Goal: Task Accomplishment & Management: Use online tool/utility

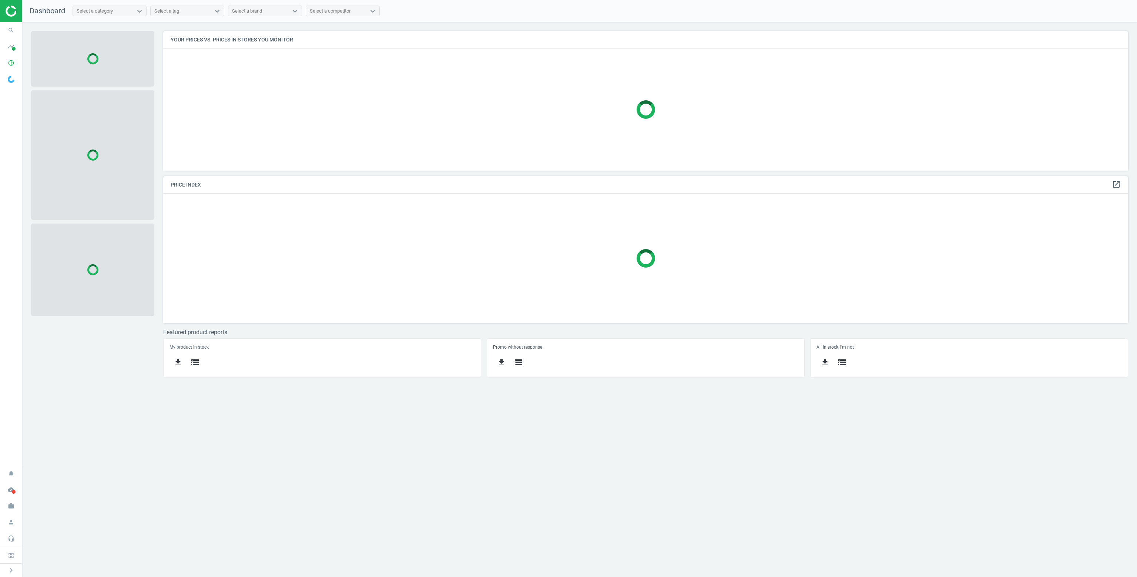
scroll to position [151, 976]
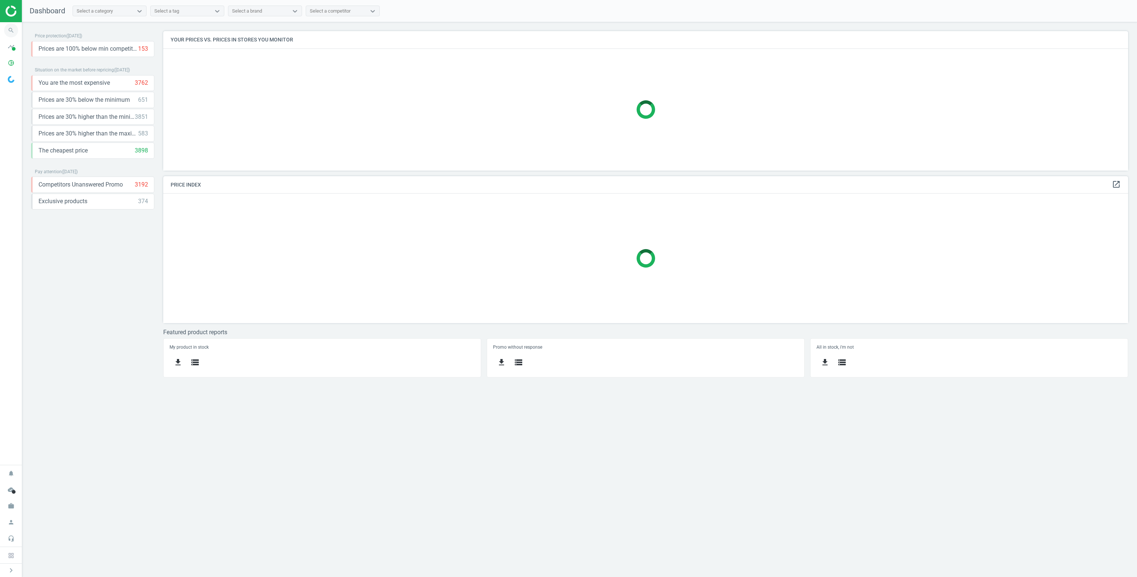
click at [11, 33] on icon "search" at bounding box center [11, 30] width 14 height 14
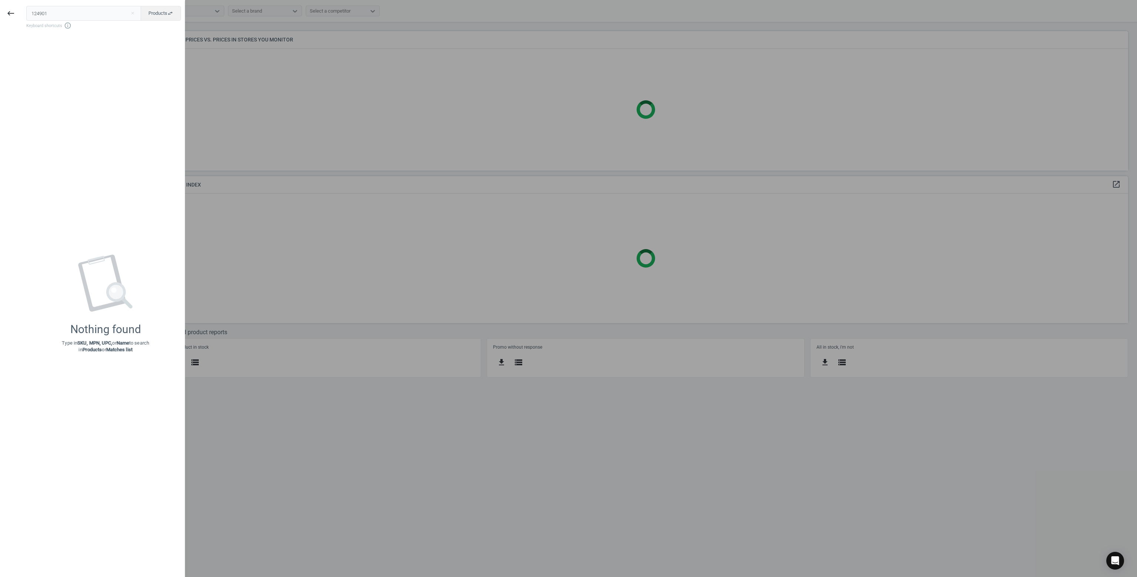
type input "124901"
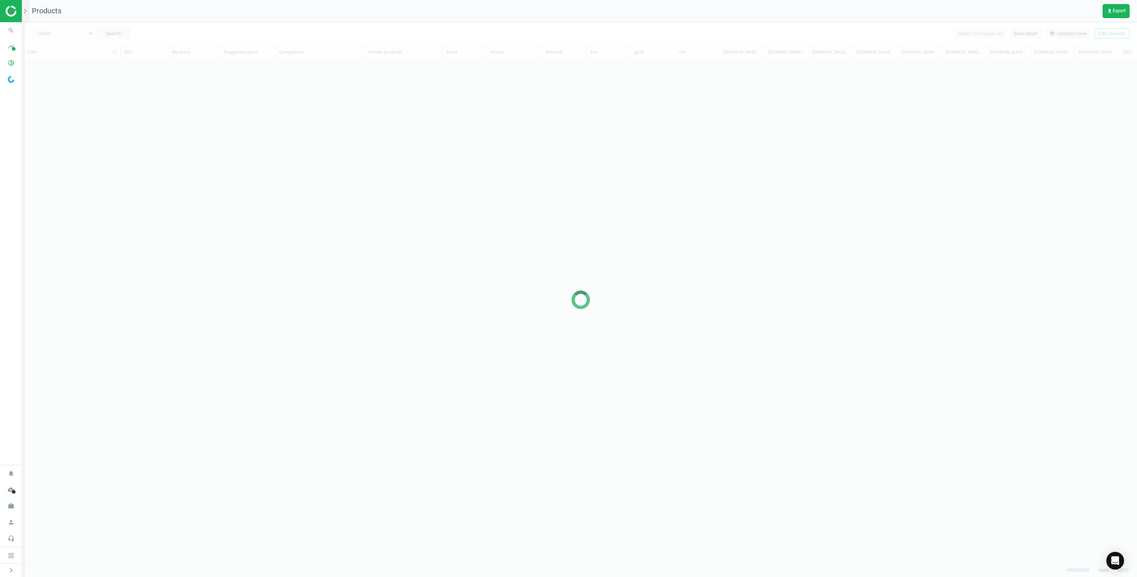
scroll to position [492, 1106]
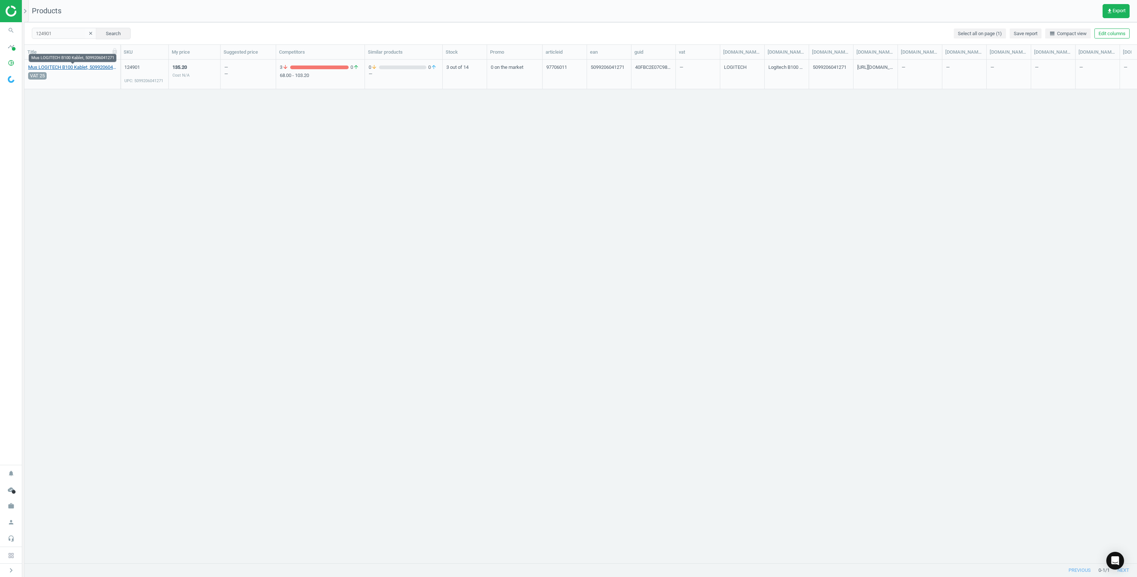
click at [101, 68] on link "Mus LOGITECH B100 Kablet, 5099206041271" at bounding box center [72, 67] width 88 height 7
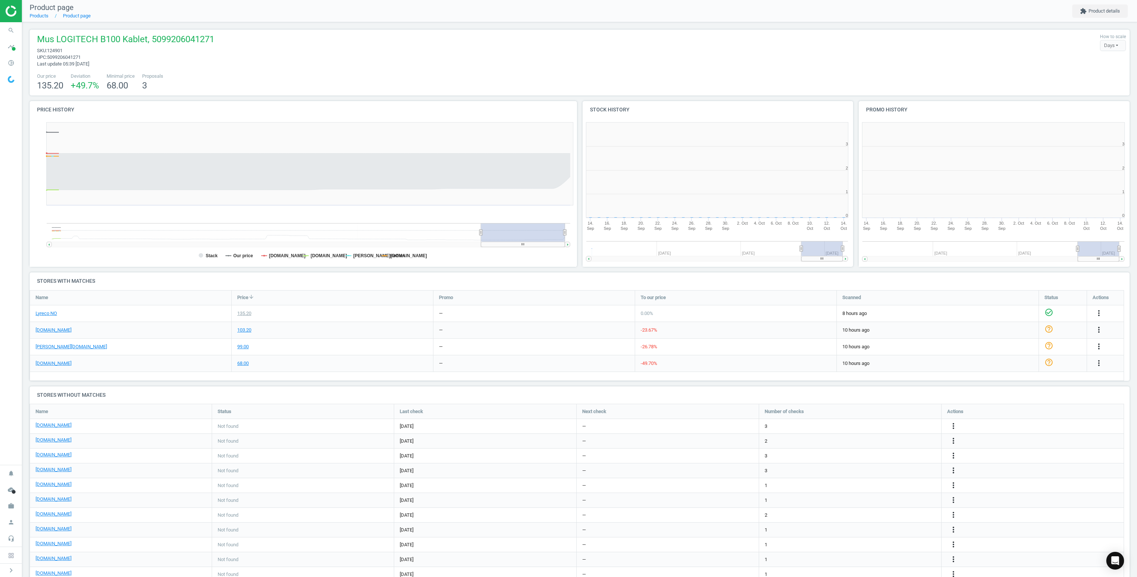
scroll to position [159, 280]
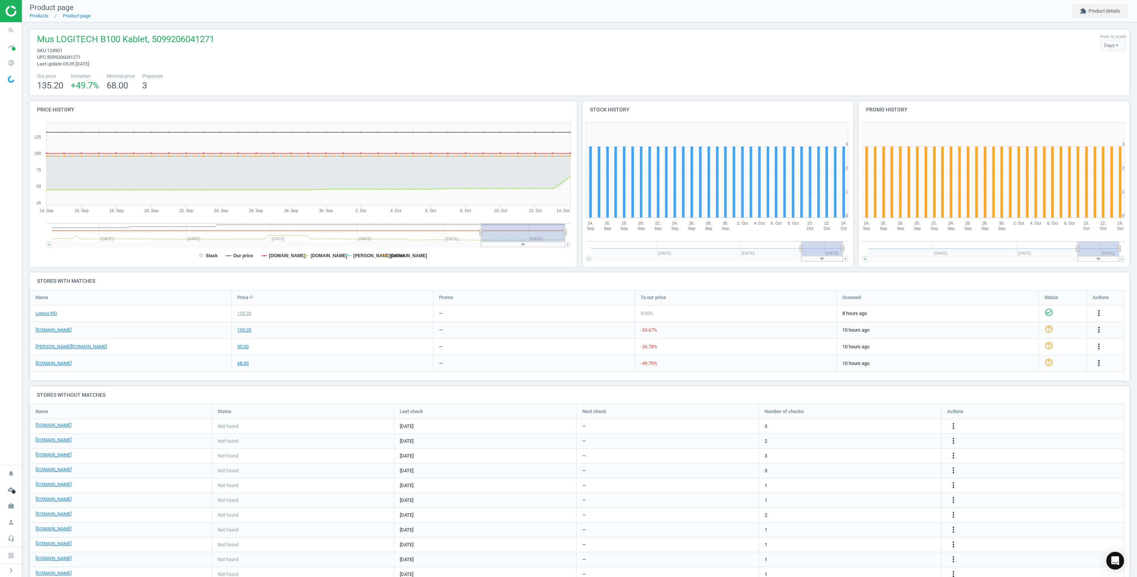
click at [1100, 361] on icon "more_vert" at bounding box center [1098, 363] width 9 height 9
click at [1018, 402] on link "Delete match and blacklist this URL" at bounding box center [1040, 402] width 101 height 11
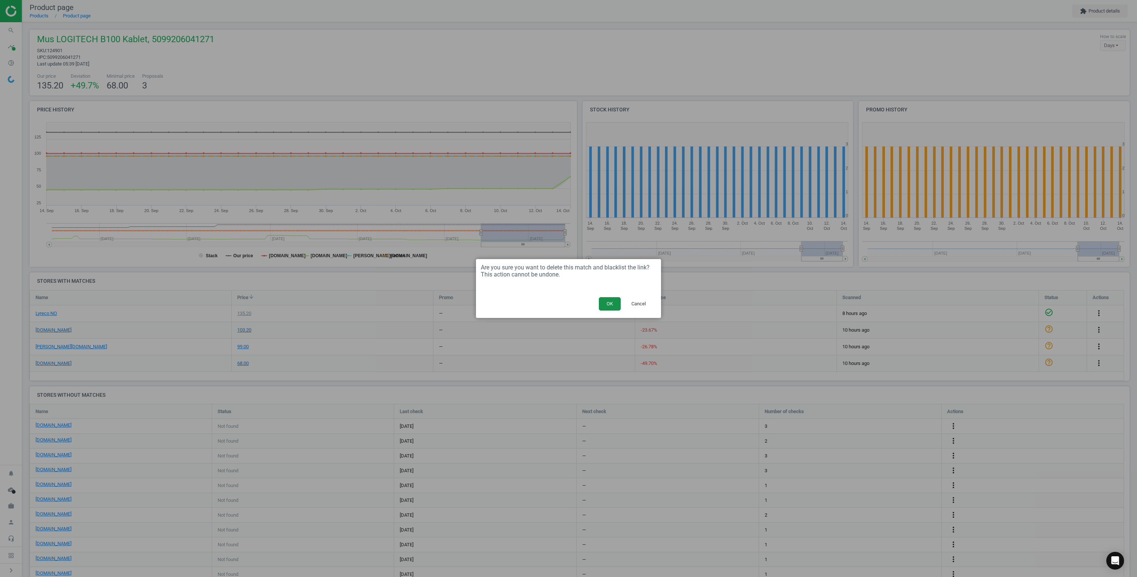
click at [605, 299] on button "OK" at bounding box center [610, 303] width 22 height 13
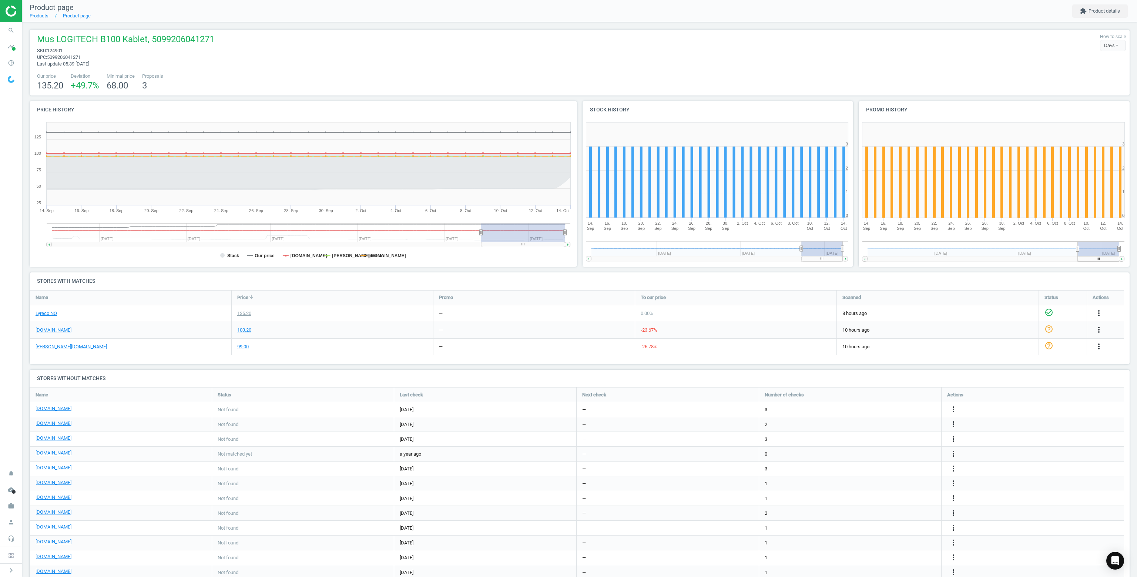
scroll to position [3, 4]
click at [13, 35] on icon "search" at bounding box center [11, 30] width 14 height 14
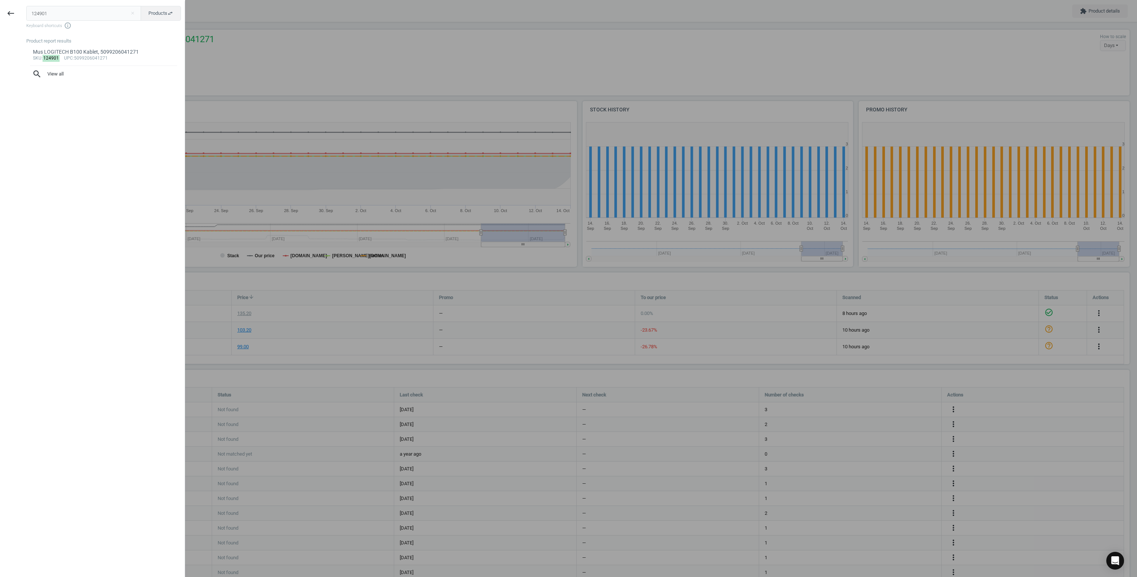
drag, startPoint x: 56, startPoint y: 9, endPoint x: 0, endPoint y: 8, distance: 56.2
click at [0, 8] on div "keyboard_backspace 124901 close Products swap_horiz Keyboard shortcuts info_out…" at bounding box center [92, 289] width 185 height 577
type input "284684"
click at [66, 56] on span "upc" at bounding box center [68, 58] width 9 height 5
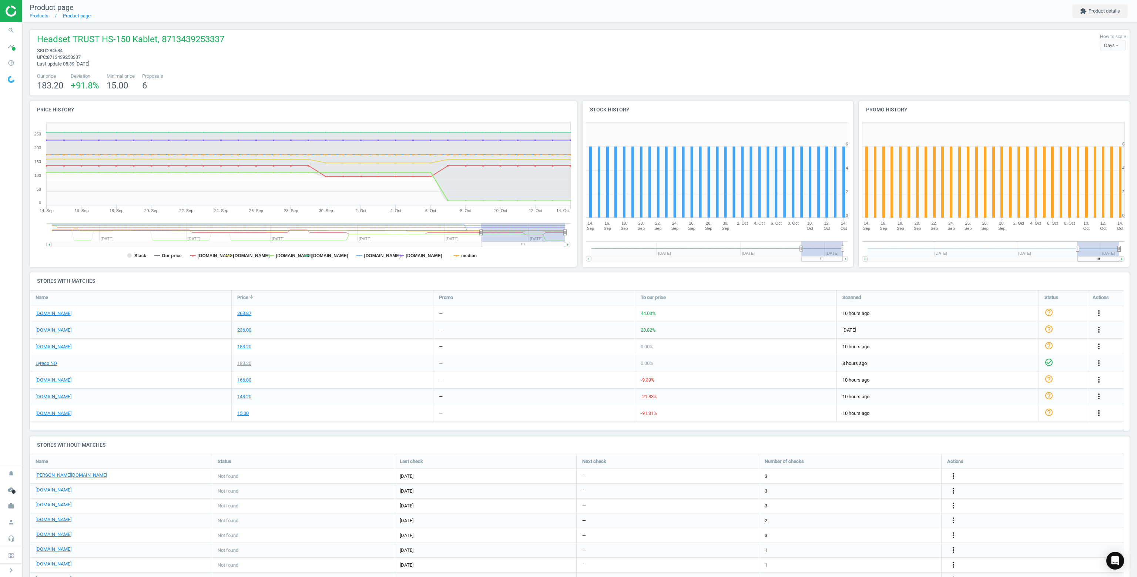
click at [1099, 410] on icon "more_vert" at bounding box center [1098, 412] width 9 height 9
click at [1039, 455] on link "Delete match and blacklist this URL" at bounding box center [1040, 452] width 101 height 11
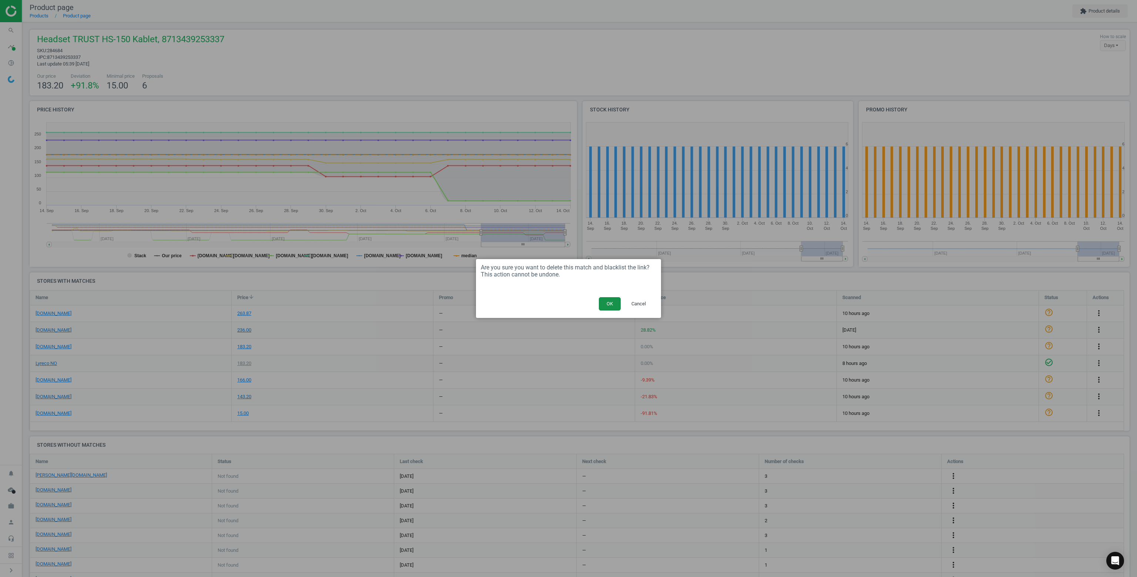
click at [611, 303] on button "OK" at bounding box center [610, 303] width 22 height 13
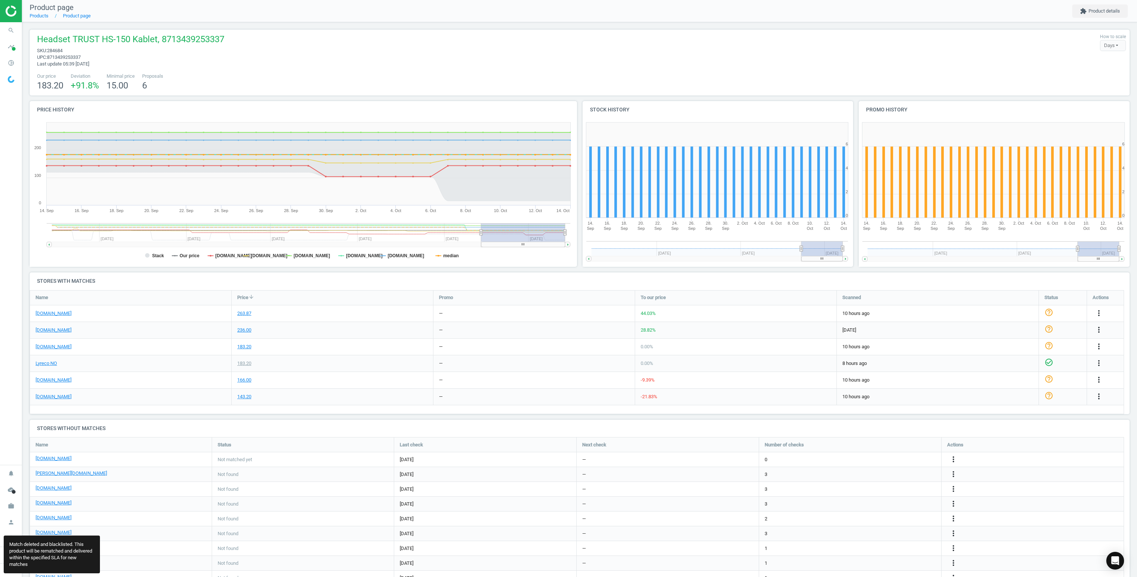
scroll to position [4, 4]
click at [8, 29] on icon "search" at bounding box center [11, 30] width 14 height 14
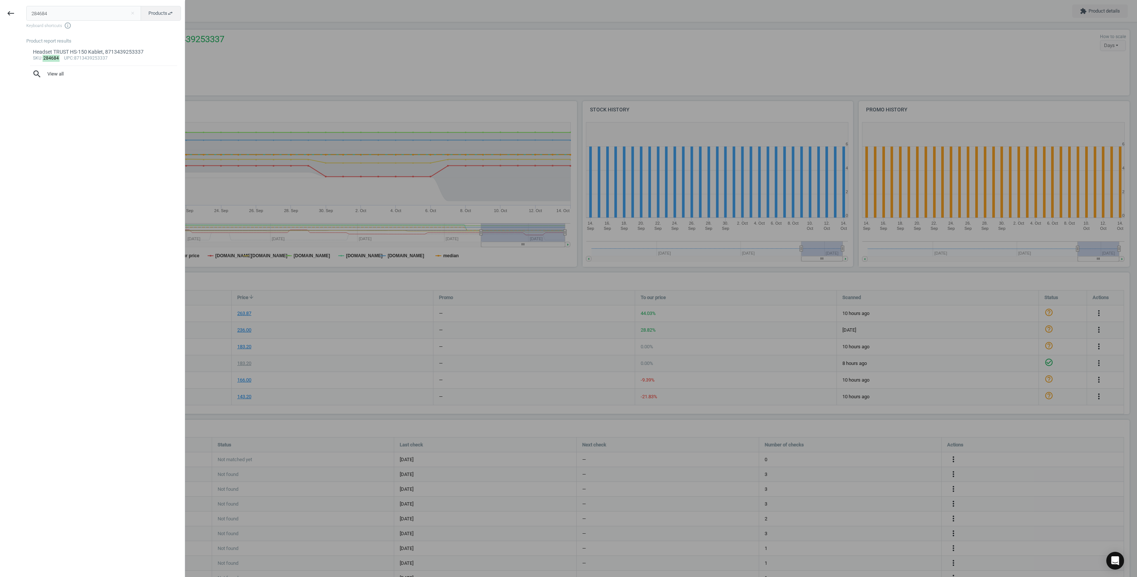
drag, startPoint x: 59, startPoint y: 14, endPoint x: 41, endPoint y: 17, distance: 18.7
click at [0, 5] on div "keyboard_backspace 284684 close Products swap_horiz Keyboard shortcuts info_out…" at bounding box center [92, 289] width 185 height 577
type input "118231"
click at [71, 57] on div "sku : 118231 upc :885909707973" at bounding box center [104, 59] width 142 height 6
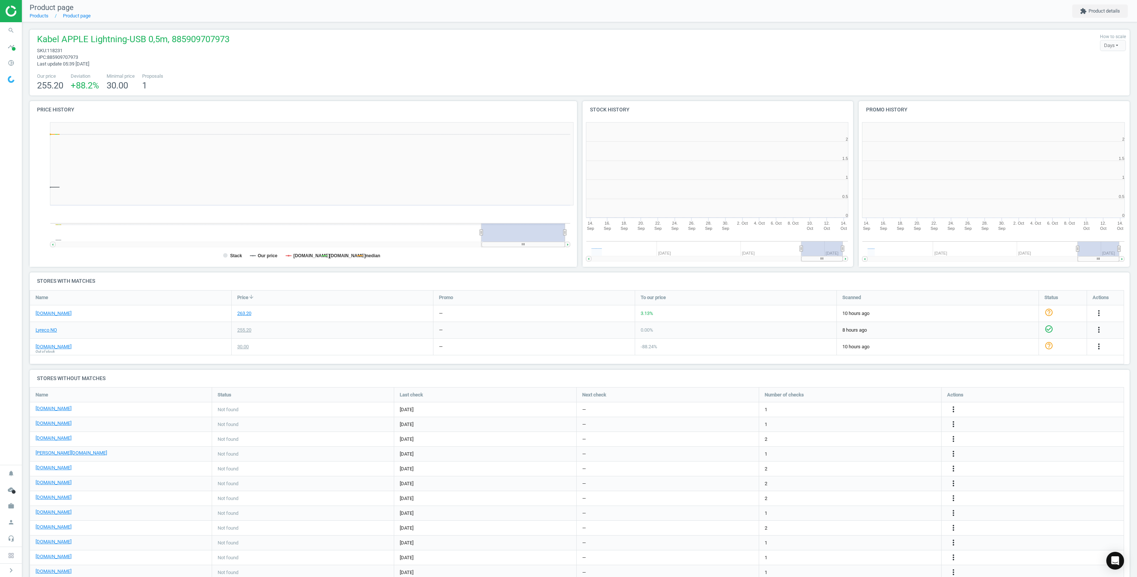
scroll to position [159, 556]
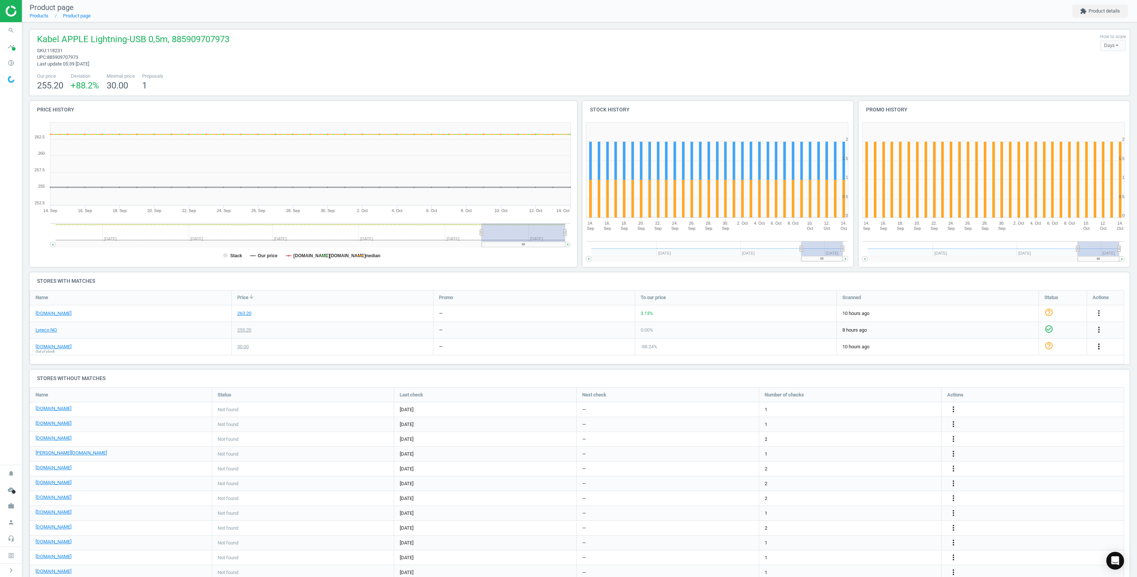
click at [1096, 347] on icon "more_vert" at bounding box center [1098, 346] width 9 height 9
click at [1036, 386] on link "Delete match and blacklist this URL" at bounding box center [1040, 386] width 101 height 11
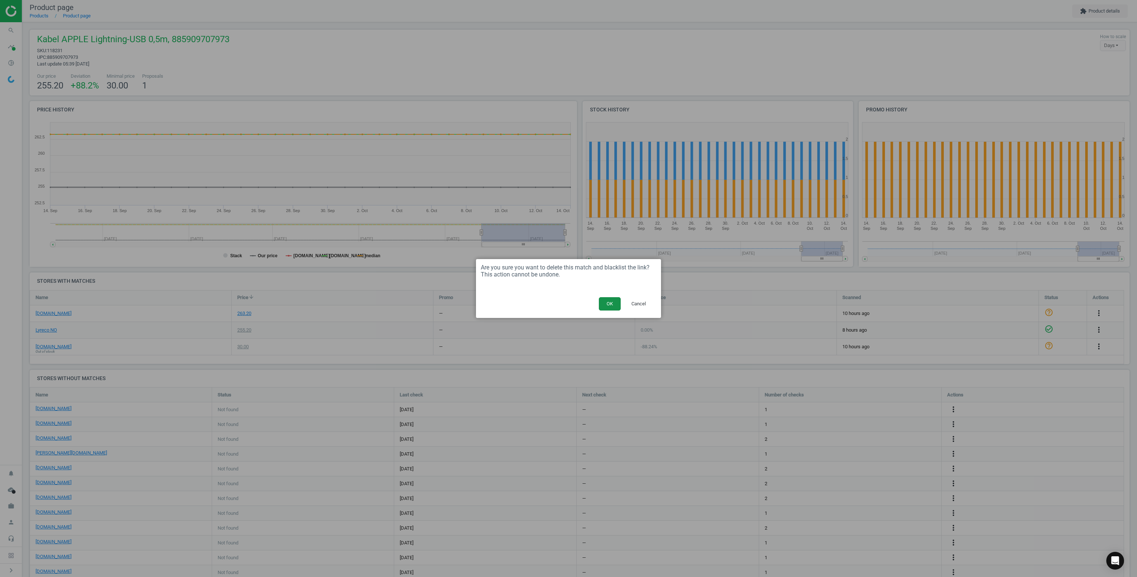
click at [605, 307] on button "OK" at bounding box center [610, 303] width 22 height 13
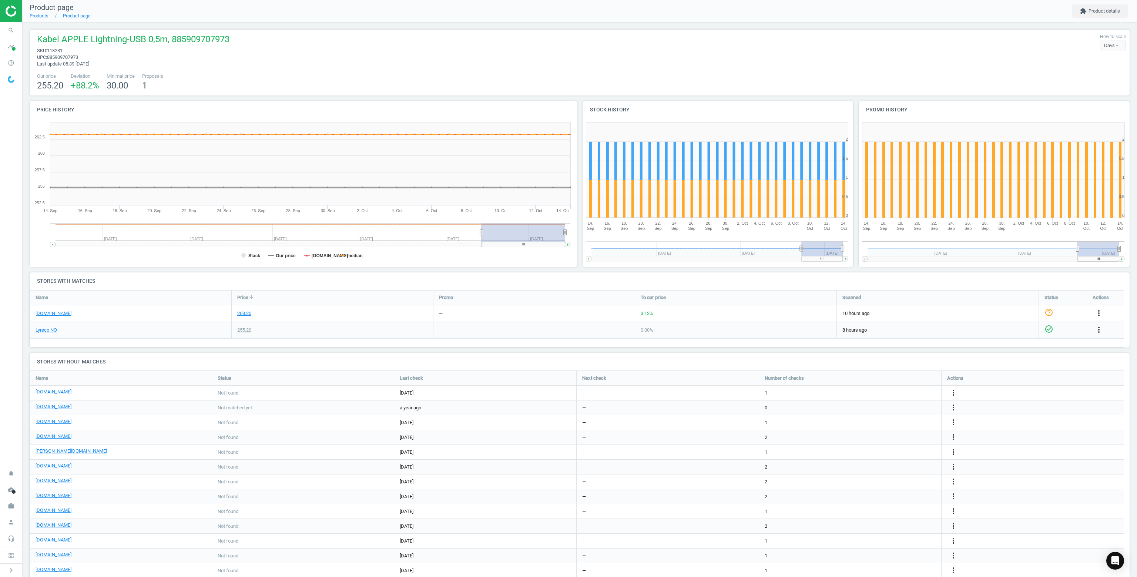
scroll to position [228, 1106]
click at [12, 32] on icon "search" at bounding box center [11, 30] width 14 height 14
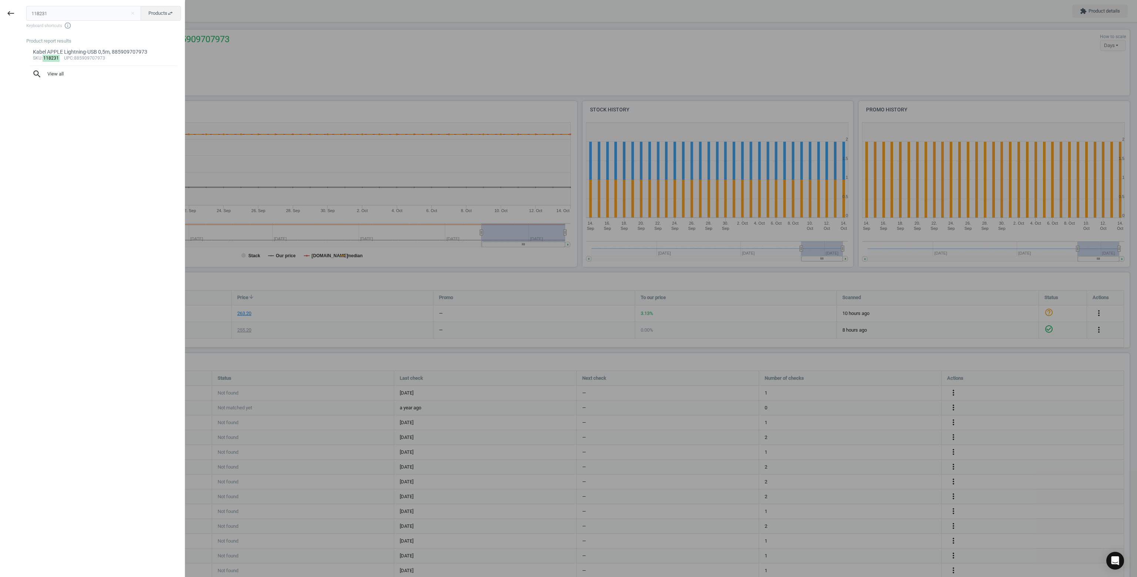
drag, startPoint x: 67, startPoint y: 14, endPoint x: 0, endPoint y: 5, distance: 67.2
click at [0, 5] on div "keyboard_backspace 118231 close Products swap_horiz Keyboard shortcuts info_out…" at bounding box center [92, 289] width 185 height 577
type input "149905"
click at [90, 54] on div "Blekk EPSON T2713 C13T27134012 magenta, 8715946625881" at bounding box center [104, 55] width 142 height 14
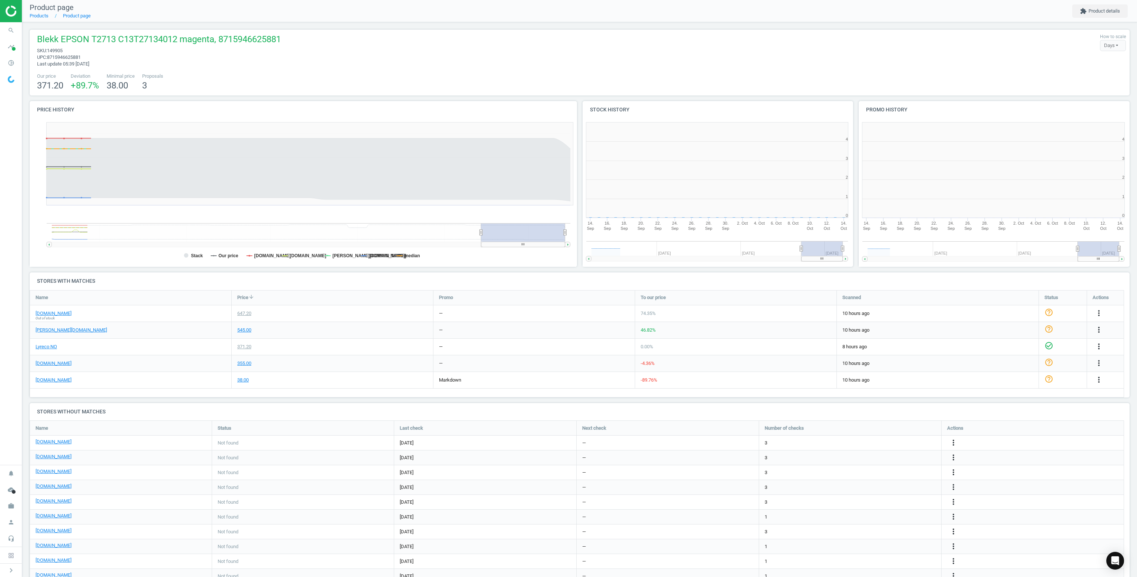
scroll to position [159, 556]
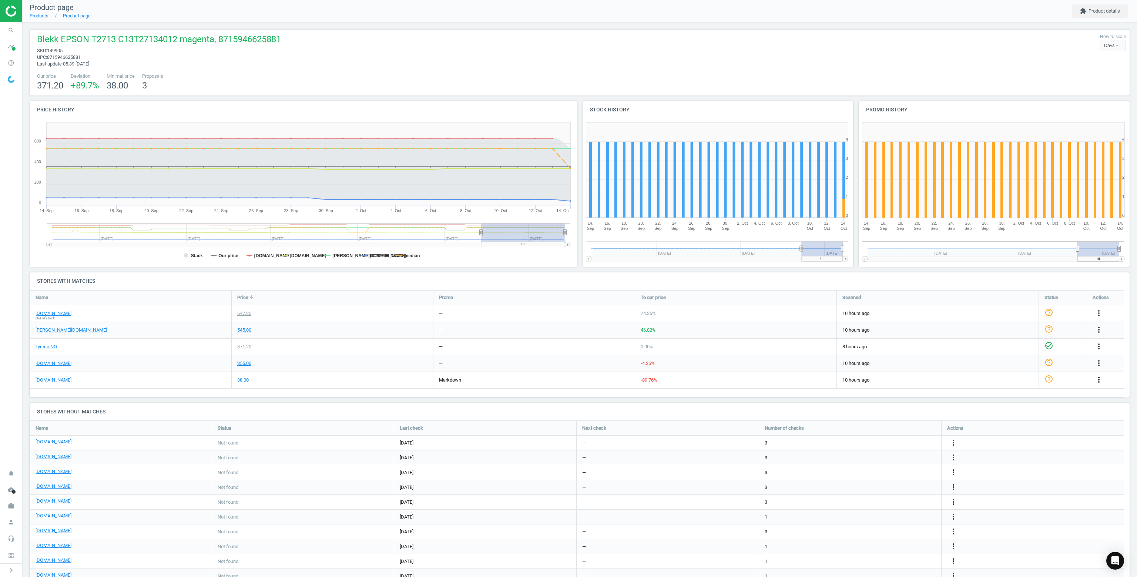
click at [1101, 381] on icon "more_vert" at bounding box center [1098, 379] width 9 height 9
click at [1033, 417] on link "Delete match and blacklist this URL" at bounding box center [1040, 419] width 101 height 11
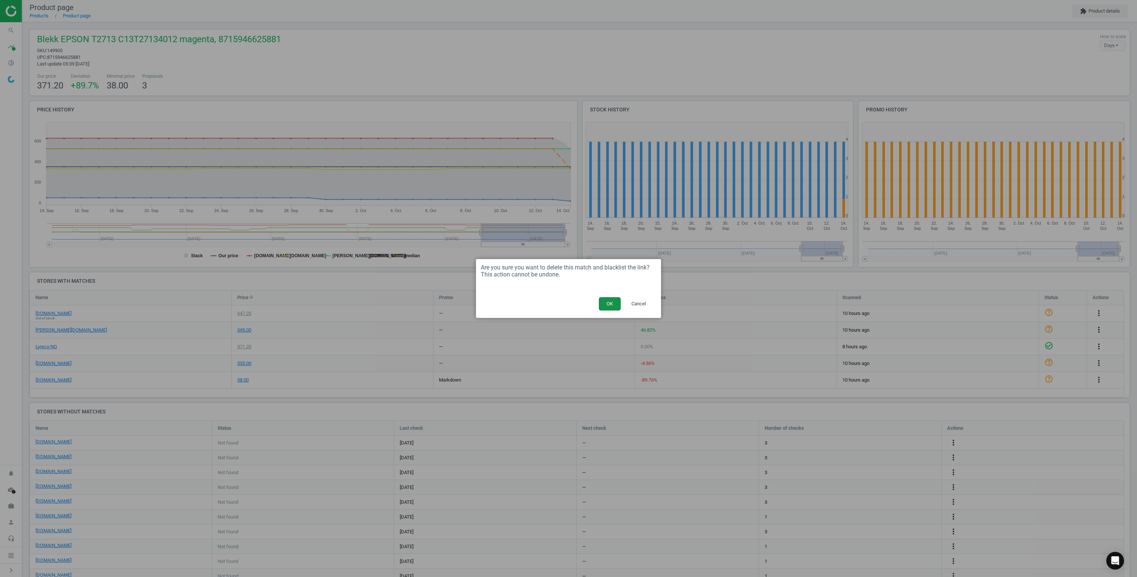
click at [609, 305] on button "OK" at bounding box center [610, 303] width 22 height 13
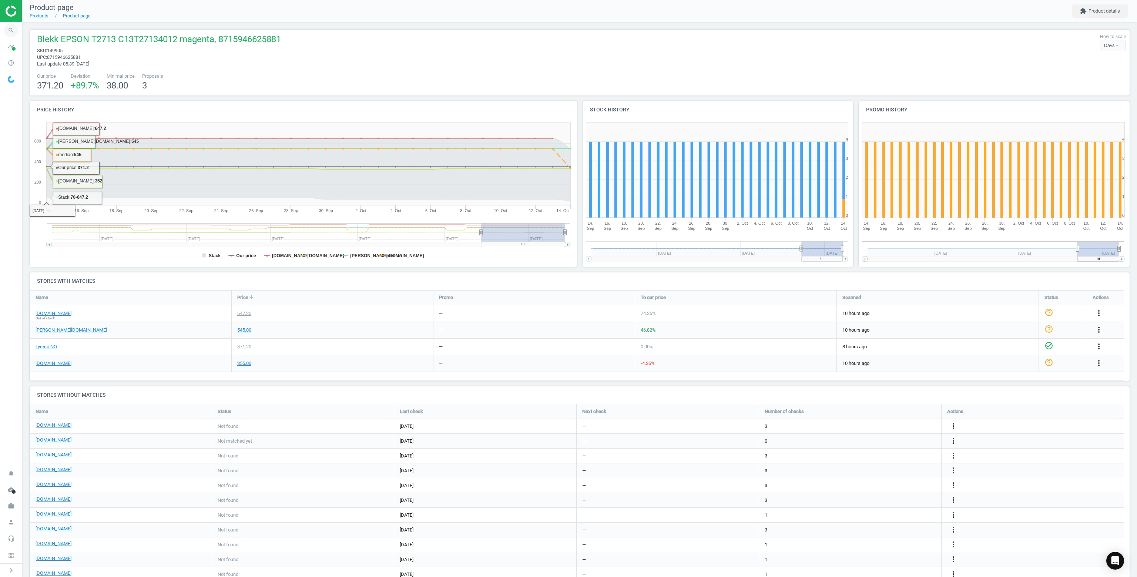
click at [14, 27] on icon "search" at bounding box center [11, 30] width 14 height 14
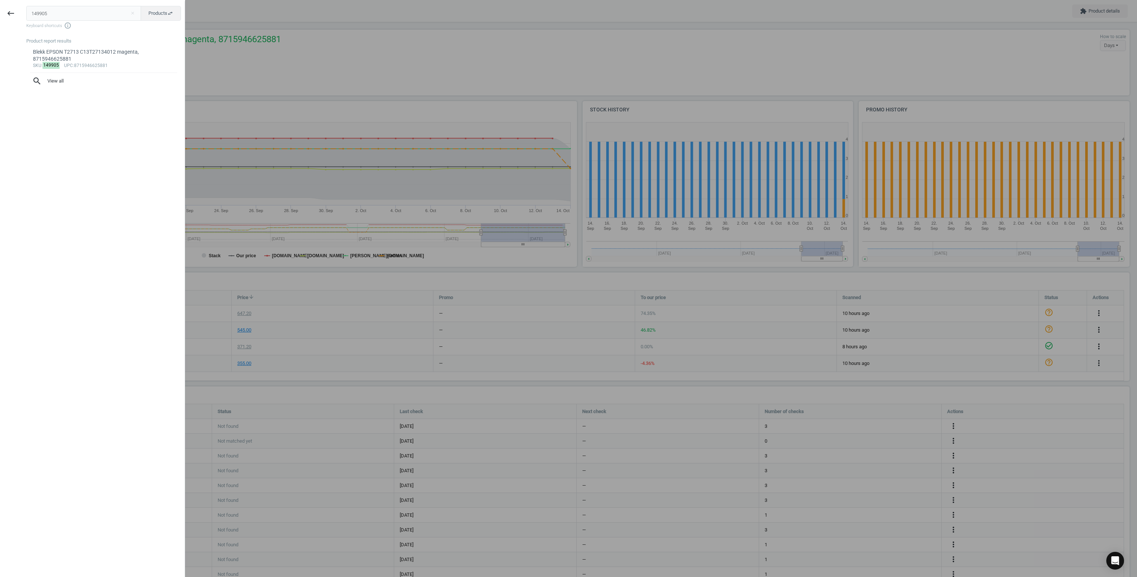
drag, startPoint x: 60, startPoint y: 19, endPoint x: 2, endPoint y: 21, distance: 58.1
click at [0, 19] on div "keyboard_backspace 149905 close Products swap_horiz Keyboard shortcuts info_out…" at bounding box center [92, 289] width 185 height 577
type input "267602"
click at [88, 63] on div "sku : 267602 upc :4549292198706" at bounding box center [104, 66] width 142 height 6
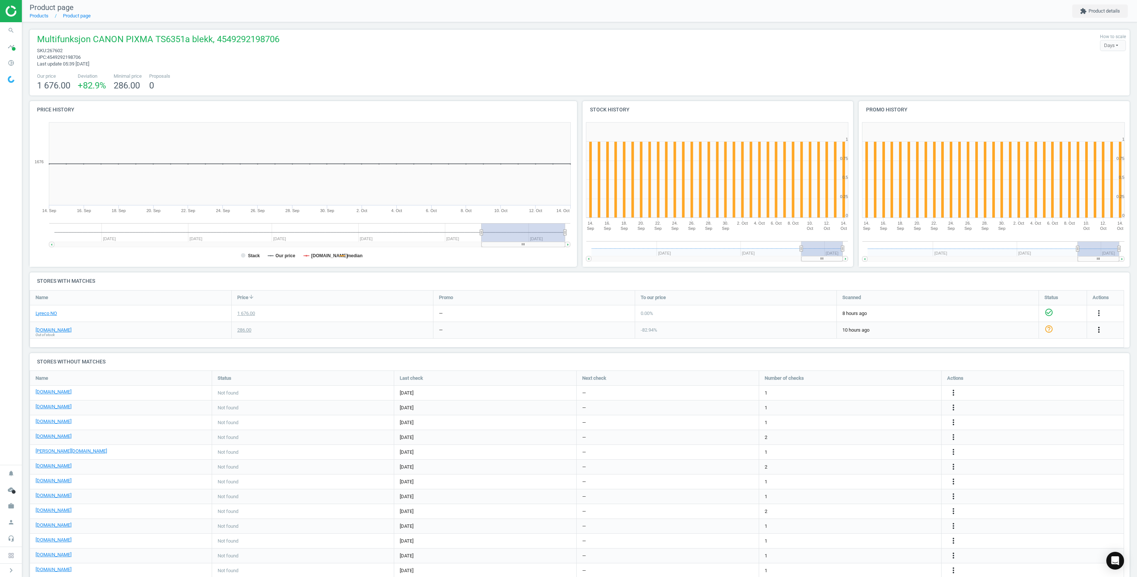
click at [1099, 332] on icon "more_vert" at bounding box center [1098, 329] width 9 height 9
click at [1030, 373] on link "Delete match and blacklist this URL" at bounding box center [1040, 369] width 101 height 11
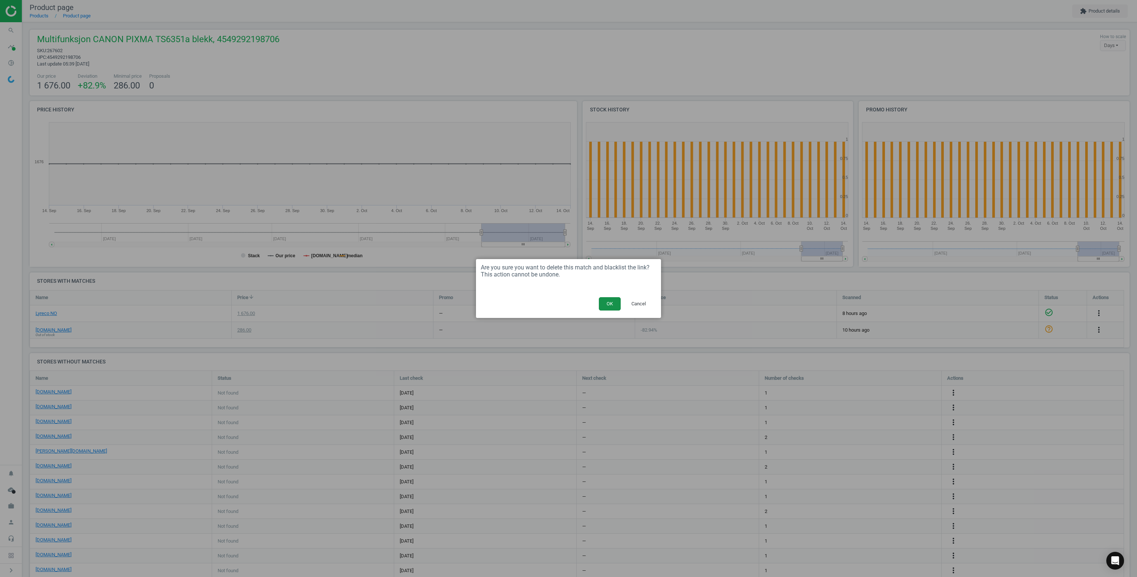
click at [612, 299] on button "OK" at bounding box center [610, 303] width 22 height 13
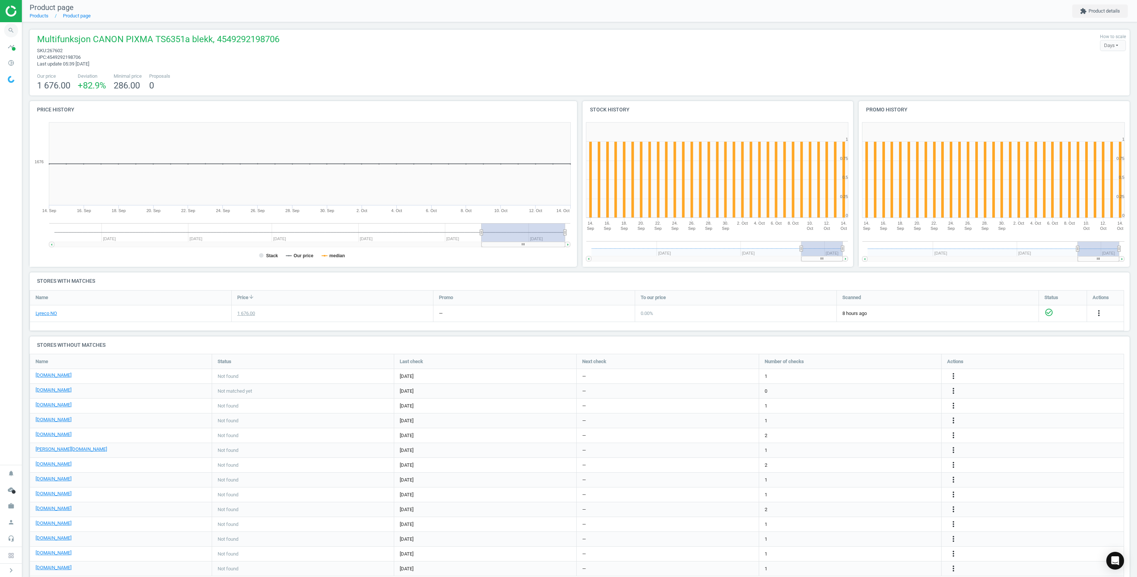
click at [3, 27] on span "search" at bounding box center [11, 30] width 22 height 16
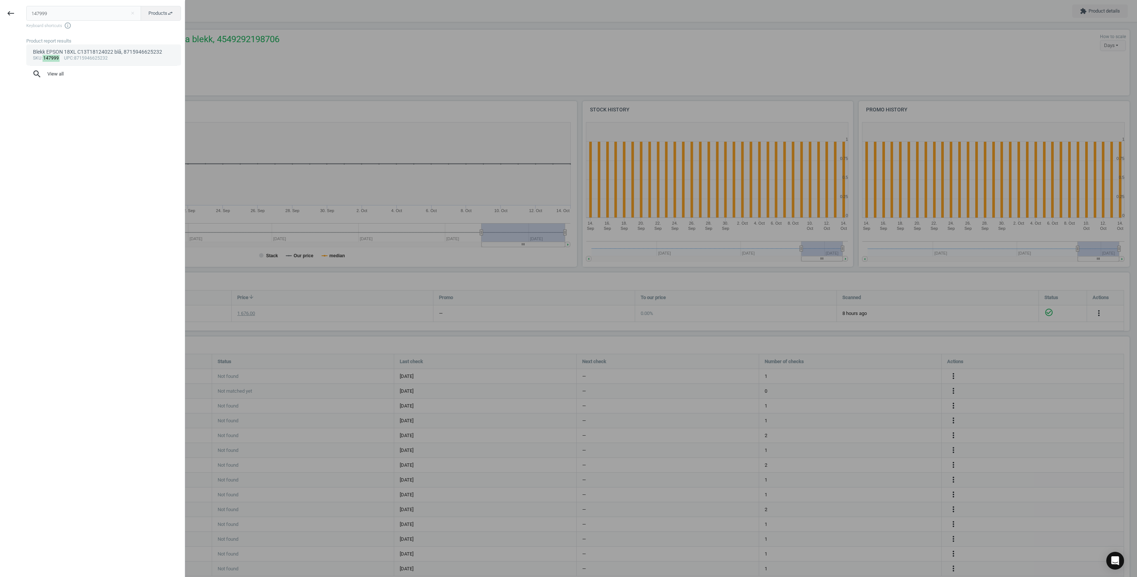
type input "147999"
click at [75, 54] on div "Blekk EPSON 18XL C13T18124022 blå, 8715946625232" at bounding box center [104, 51] width 142 height 7
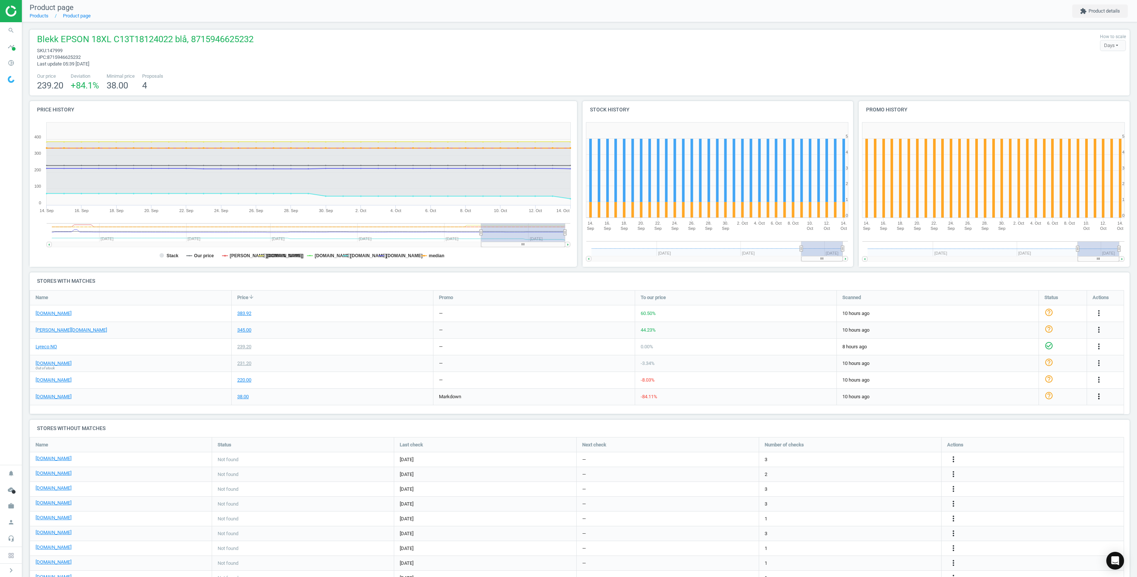
click at [1100, 398] on icon "more_vert" at bounding box center [1098, 396] width 9 height 9
click at [1013, 435] on link "Delete match and blacklist this URL" at bounding box center [1040, 436] width 101 height 11
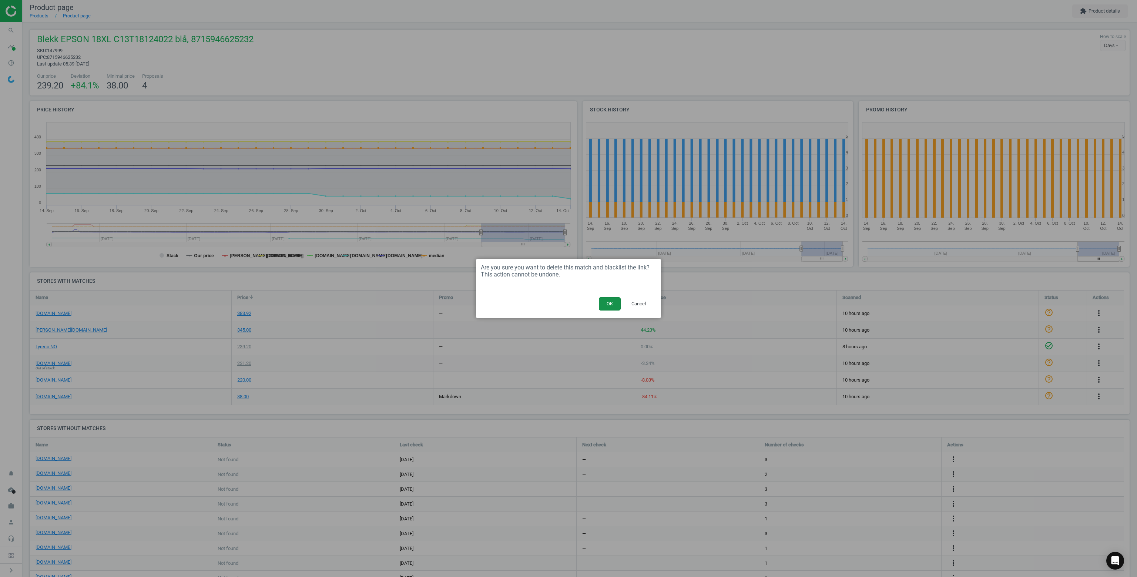
click at [610, 298] on button "OK" at bounding box center [610, 303] width 22 height 13
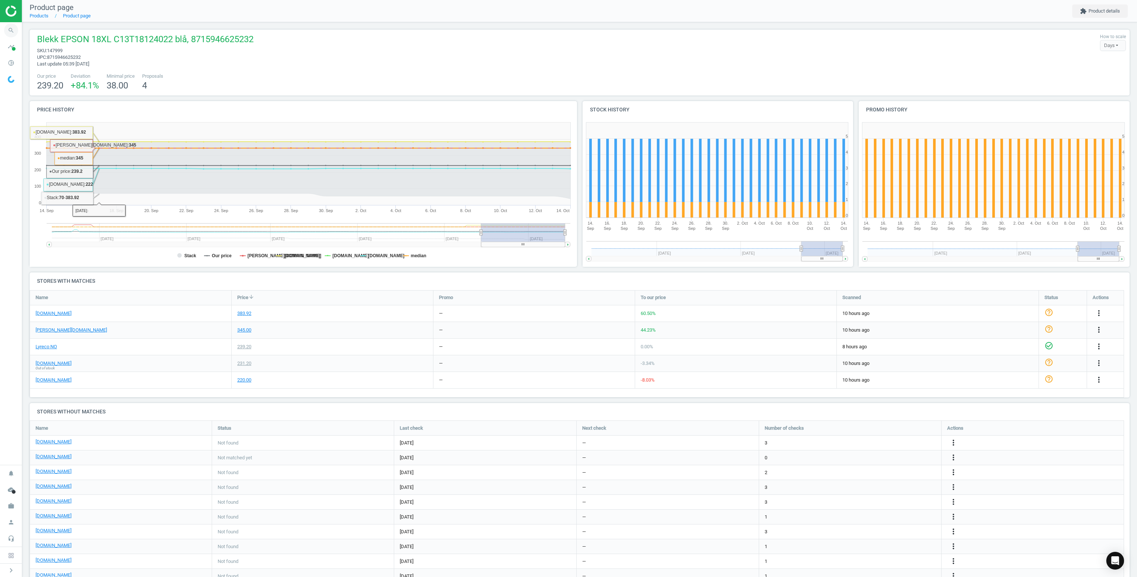
click at [12, 31] on icon "search" at bounding box center [11, 30] width 14 height 14
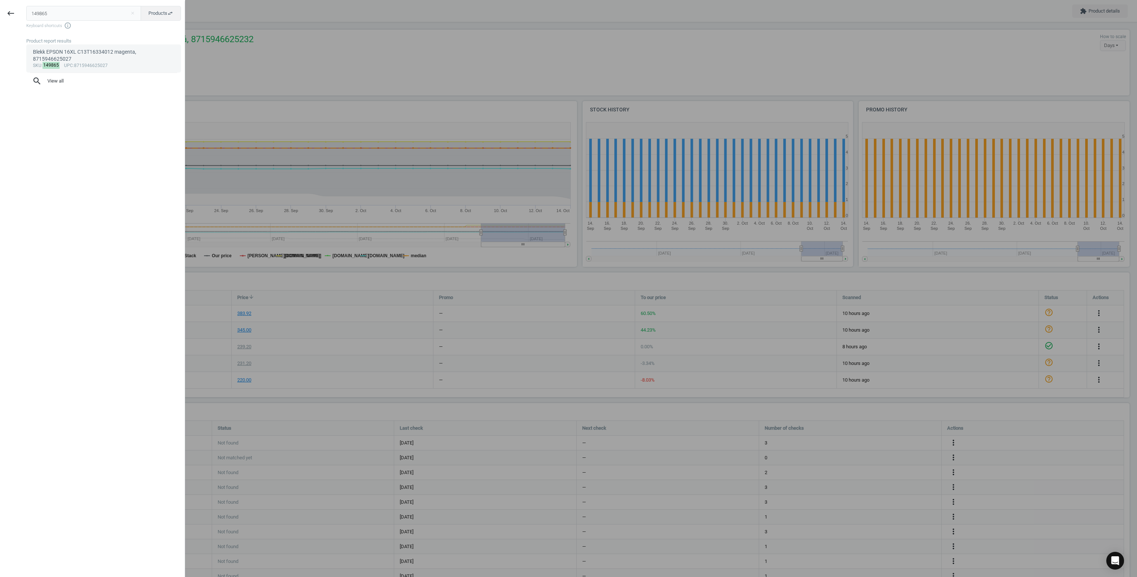
type input "149865"
click at [64, 63] on span "upc" at bounding box center [68, 65] width 9 height 5
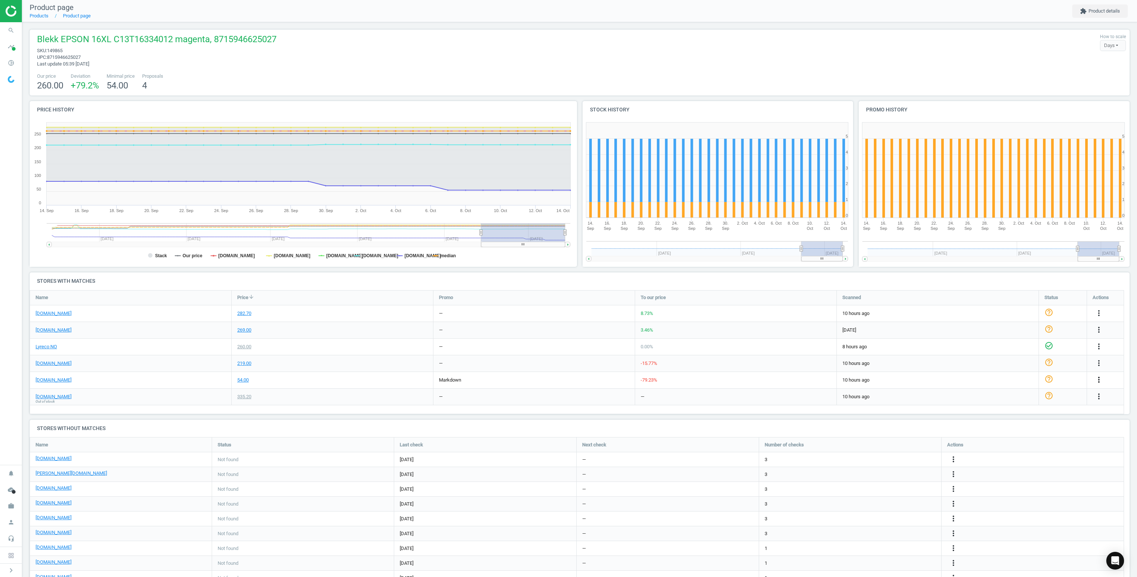
drag, startPoint x: 1101, startPoint y: 396, endPoint x: 1100, endPoint y: 383, distance: 13.4
click at [1100, 290] on div "[DOMAIN_NAME] 282.70 — 8.73 % 10 hours ago help_outline more_vert [DOMAIN_NAME]…" at bounding box center [576, 290] width 1093 height 0
click at [1098, 380] on icon "more_vert" at bounding box center [1098, 379] width 9 height 9
click at [1015, 420] on link "Delete match and blacklist this URL" at bounding box center [1040, 419] width 101 height 11
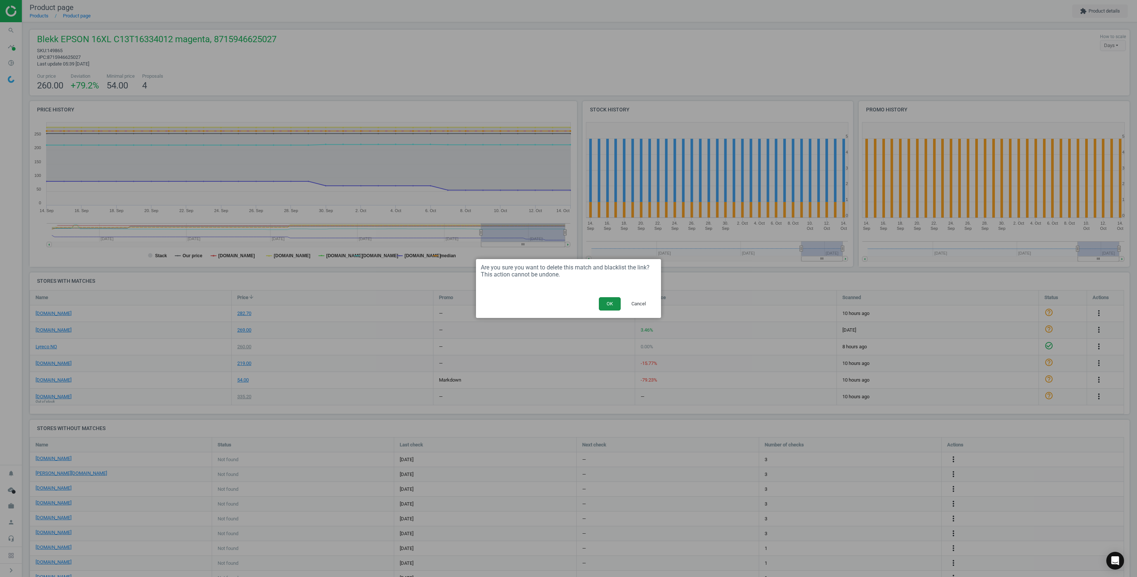
click at [611, 302] on button "OK" at bounding box center [610, 303] width 22 height 13
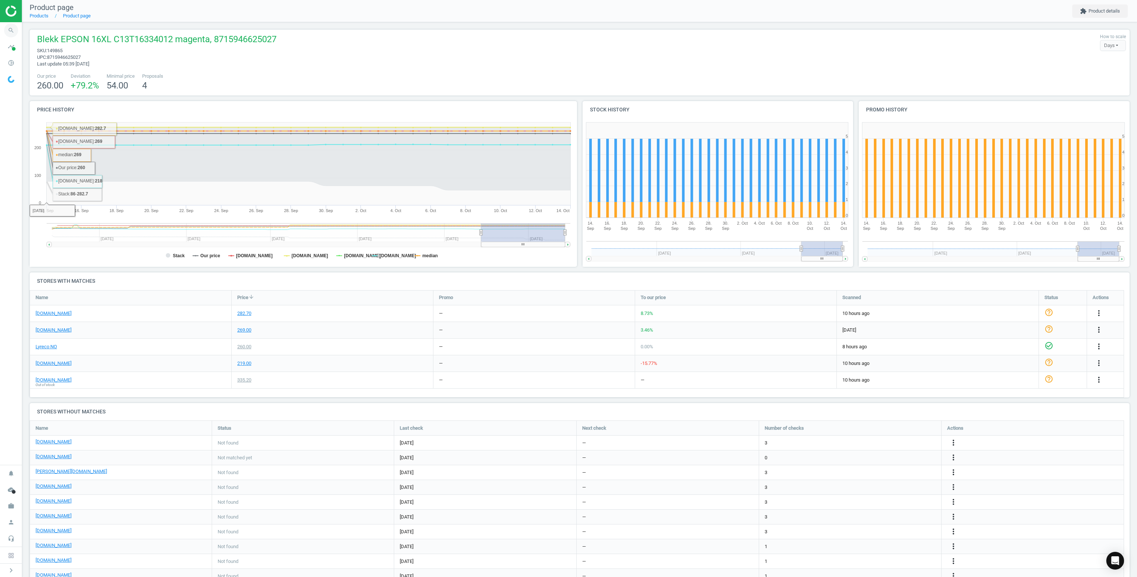
click at [16, 28] on icon "search" at bounding box center [11, 30] width 14 height 14
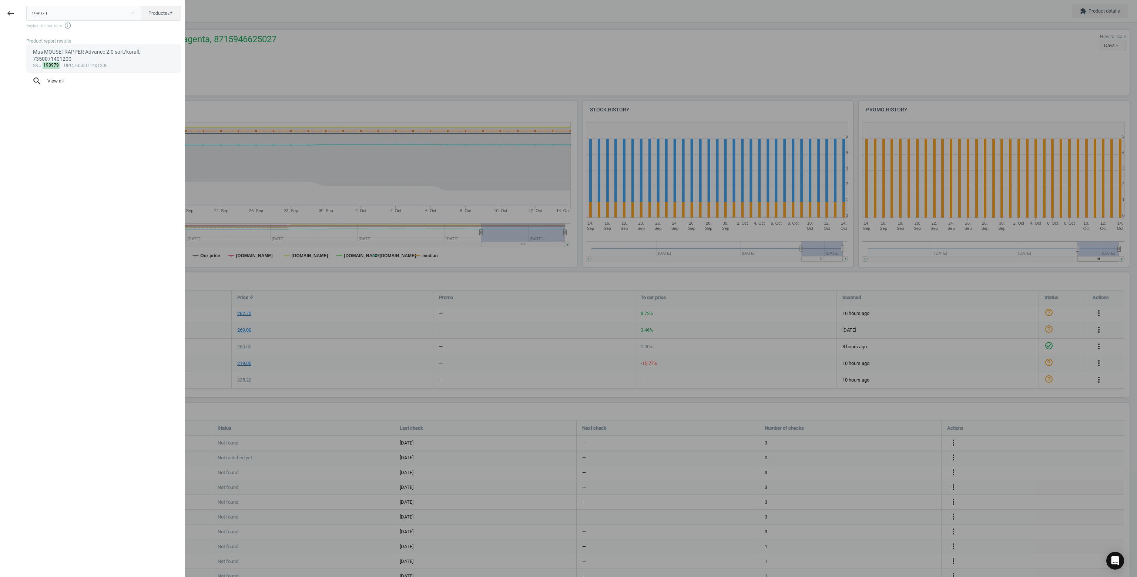
type input "198979"
click at [86, 59] on div "Mus MOUSETRAPPER Advance 2.0 sort/korall, 7350071401200" at bounding box center [104, 55] width 142 height 14
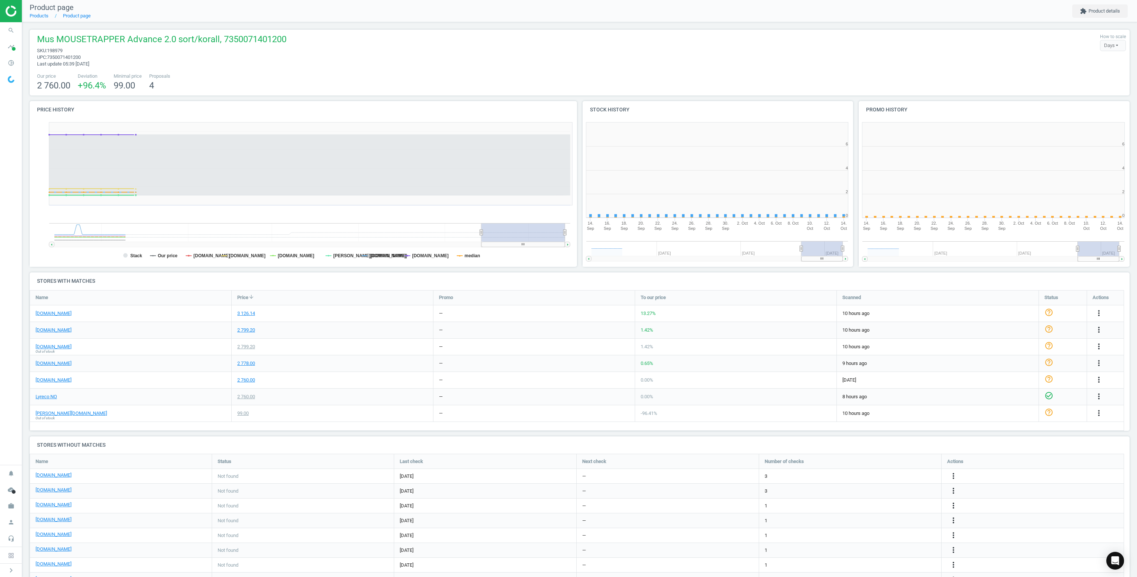
scroll to position [159, 556]
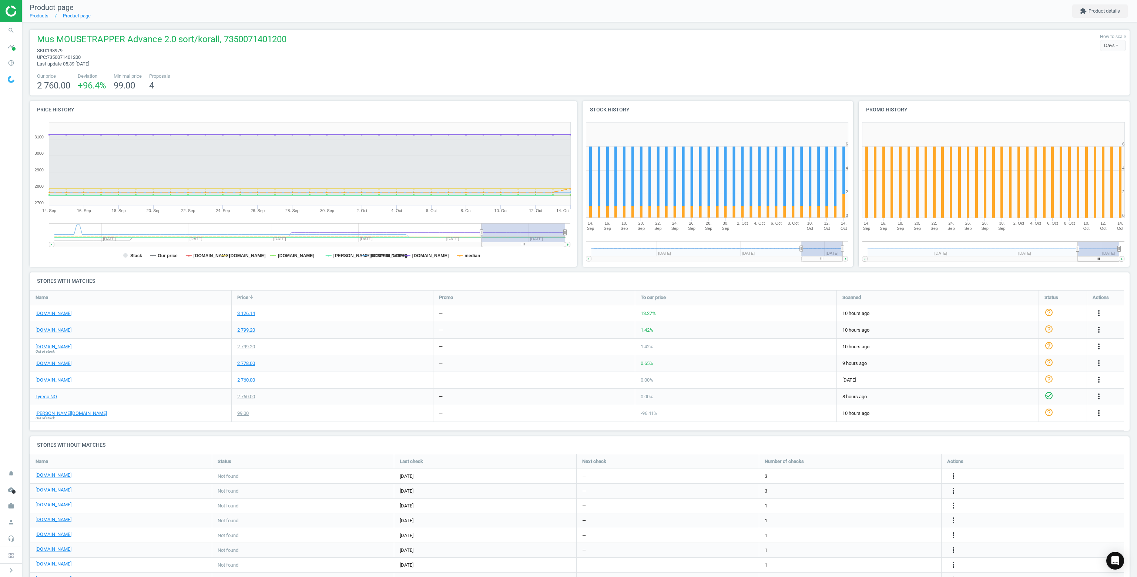
drag, startPoint x: 1099, startPoint y: 411, endPoint x: 1095, endPoint y: 413, distance: 3.8
click at [1099, 411] on icon "more_vert" at bounding box center [1098, 412] width 9 height 9
click at [1017, 454] on link "Delete match and blacklist this URL" at bounding box center [1040, 452] width 101 height 11
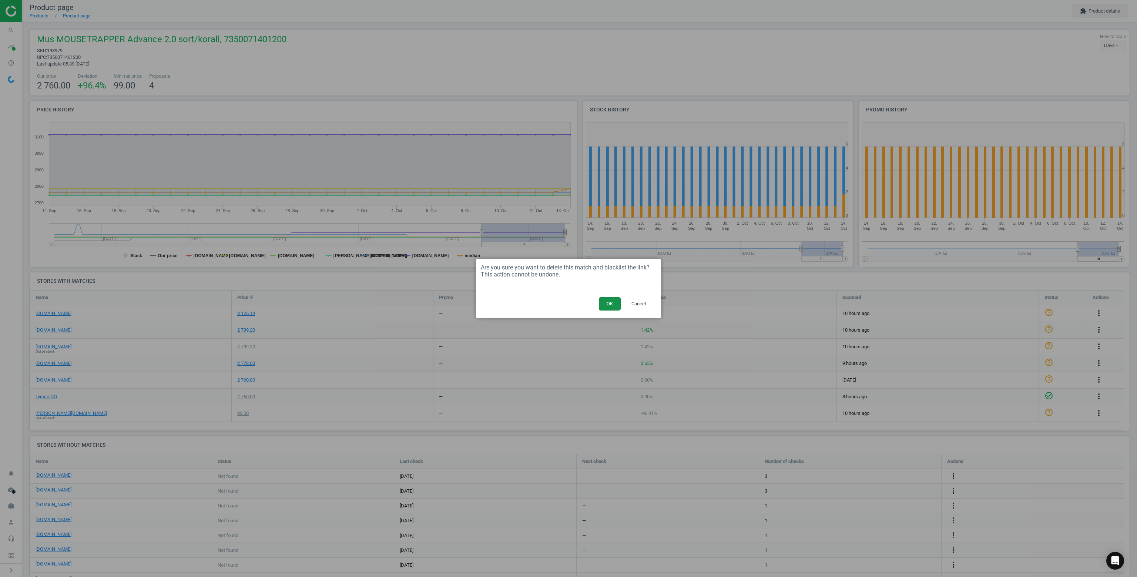
click at [604, 308] on button "OK" at bounding box center [610, 303] width 22 height 13
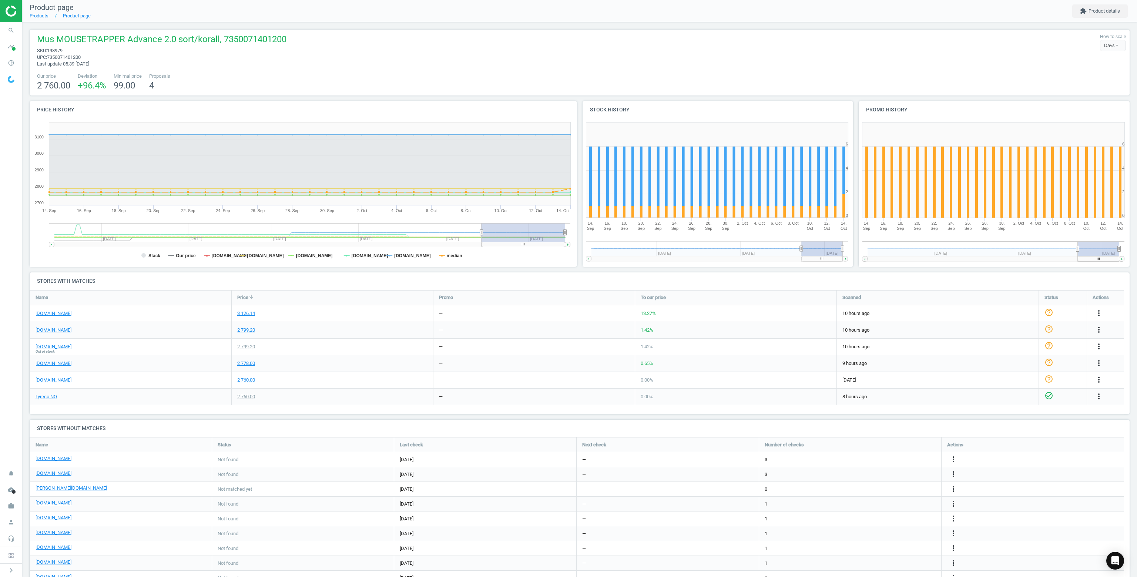
scroll to position [169, 1106]
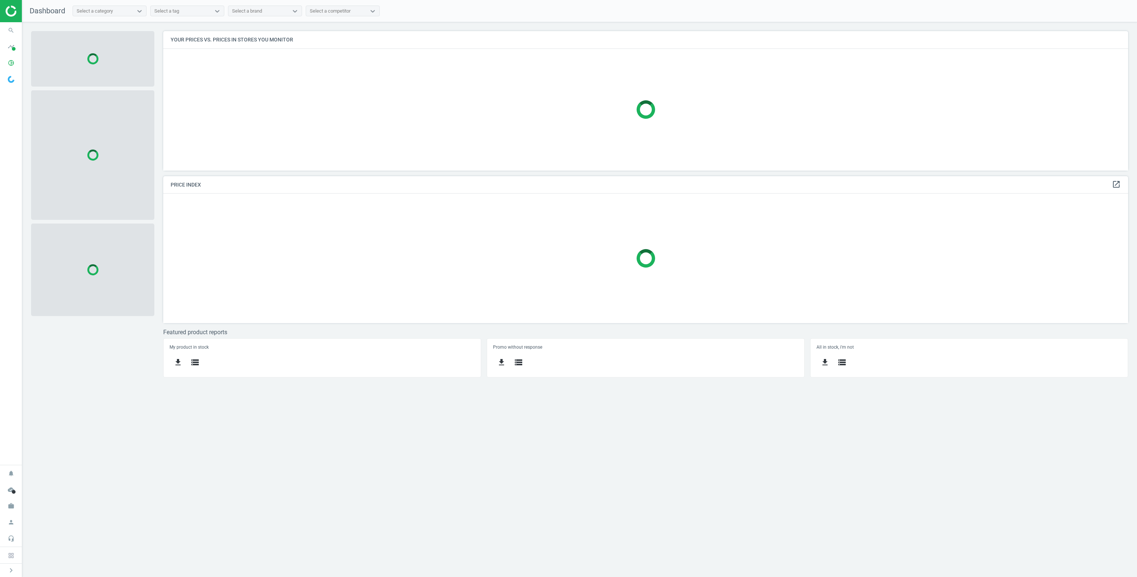
scroll to position [151, 976]
